Goal: Find specific page/section: Find specific page/section

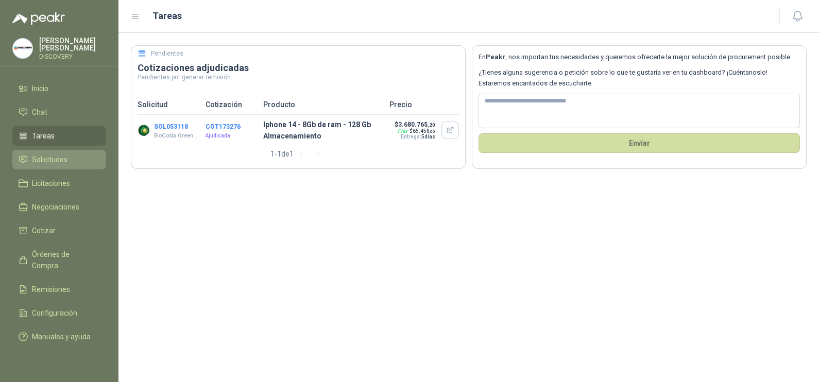
drag, startPoint x: 29, startPoint y: 155, endPoint x: 35, endPoint y: 155, distance: 5.2
click at [29, 155] on li "Solicitudes" at bounding box center [59, 159] width 81 height 11
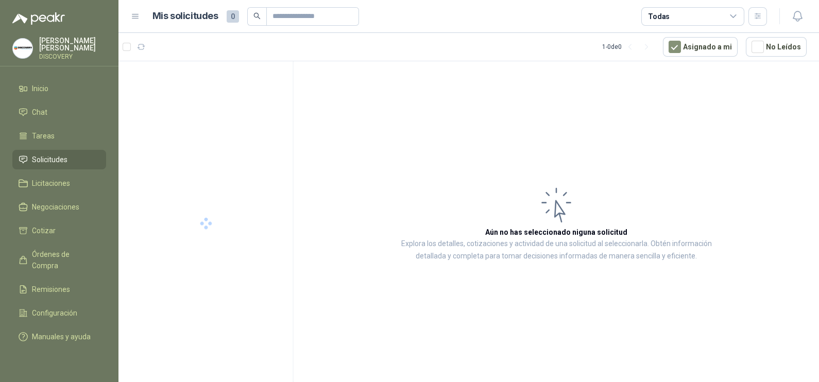
click at [695, 15] on div "Todas" at bounding box center [692, 16] width 103 height 19
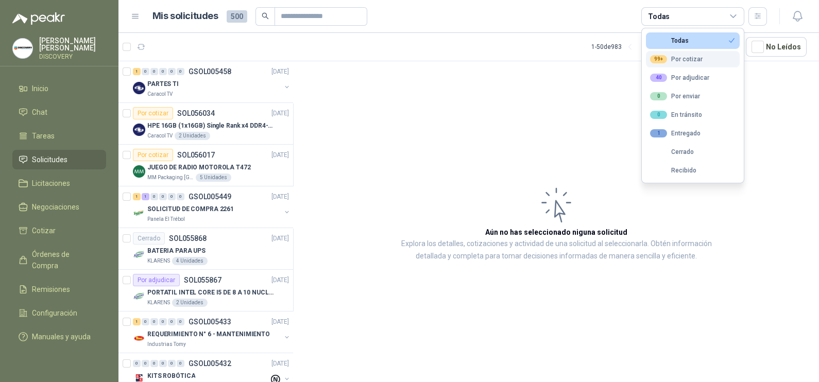
click at [703, 57] on button "99+ Por cotizar" at bounding box center [693, 59] width 94 height 16
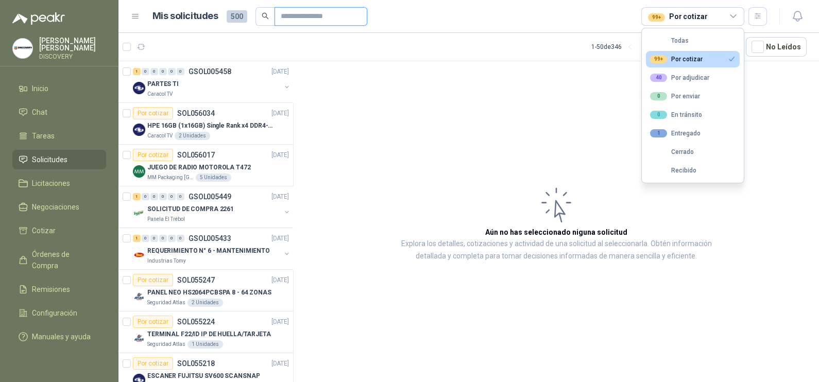
click at [318, 19] on input "text" at bounding box center [317, 17] width 72 height 18
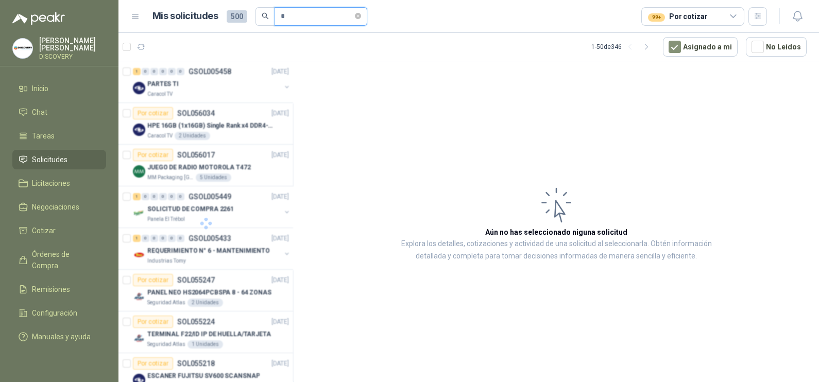
type input "*"
click at [226, 169] on div at bounding box center [205, 223] width 175 height 325
click at [234, 166] on p "JUEGO DE RADIO MOTOROLA T472" at bounding box center [199, 168] width 104 height 10
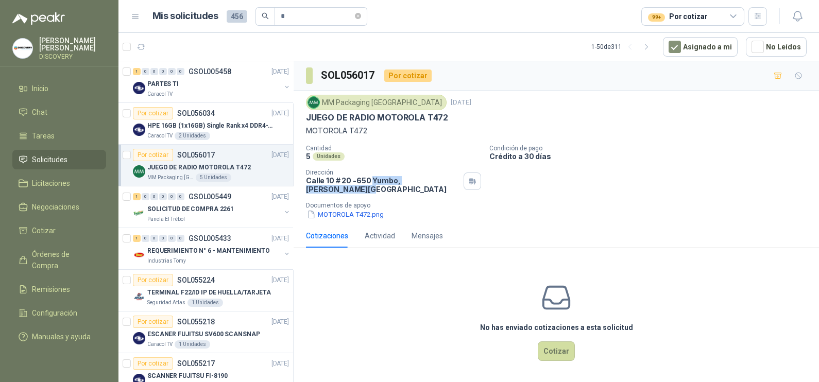
drag, startPoint x: 372, startPoint y: 181, endPoint x: 451, endPoint y: 182, distance: 79.3
click at [451, 182] on p "[STREET_ADDRESS][PERSON_NAME]" at bounding box center [383, 185] width 154 height 18
copy p "Yumbo , [PERSON_NAME][GEOGRAPHIC_DATA]"
